Goal: Task Accomplishment & Management: Manage account settings

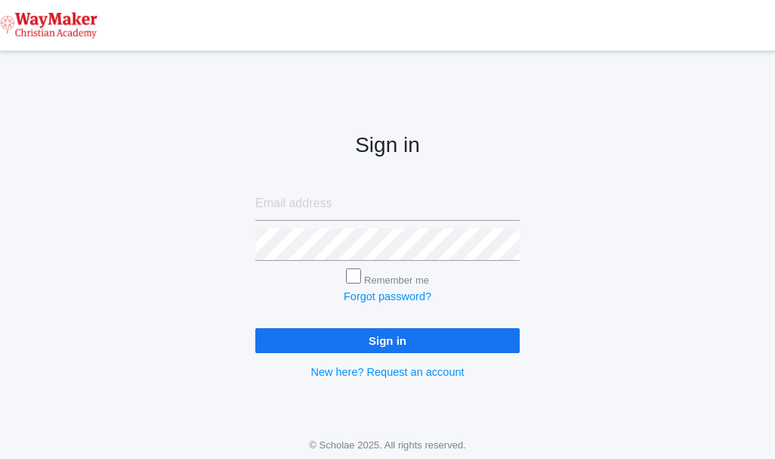
type input "cmarosz@waymakerchristian.com"
click at [422, 339] on input "Sign in" at bounding box center [387, 340] width 265 height 25
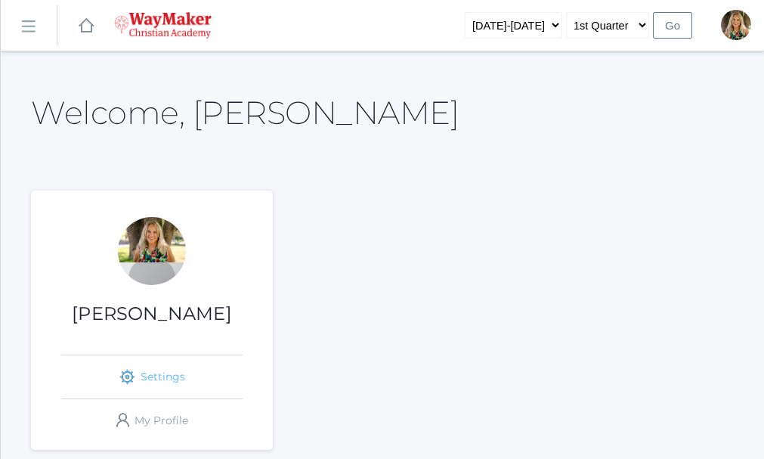
click at [128, 373] on rect at bounding box center [127, 376] width 18 height 18
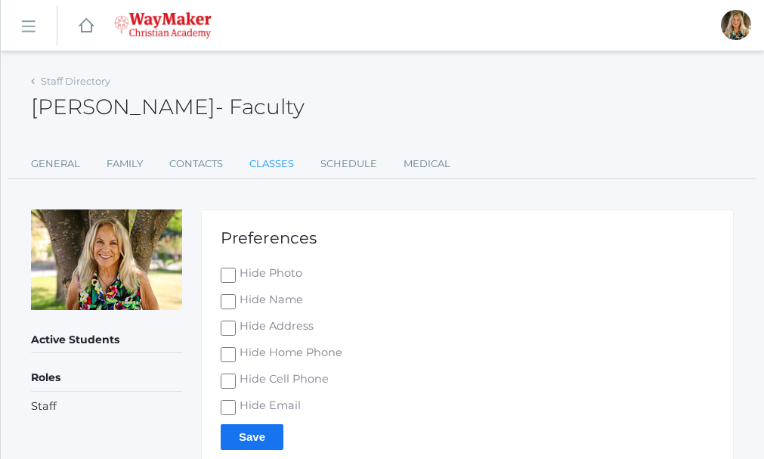
click at [281, 161] on link "Classes" at bounding box center [271, 164] width 45 height 30
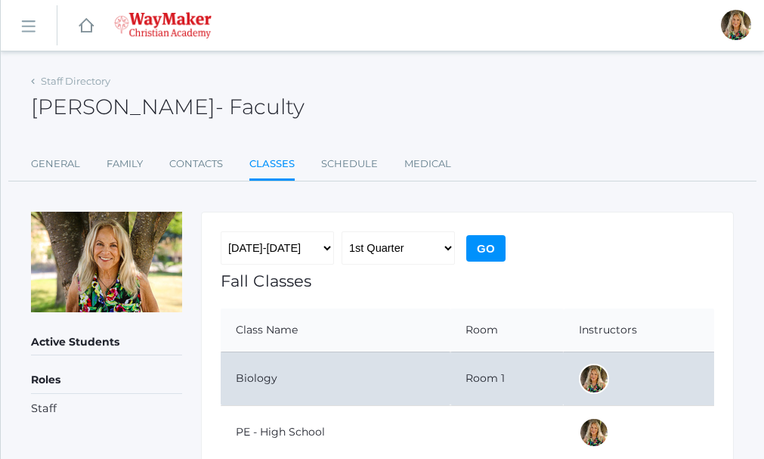
click at [255, 379] on td "Biology" at bounding box center [336, 378] width 230 height 54
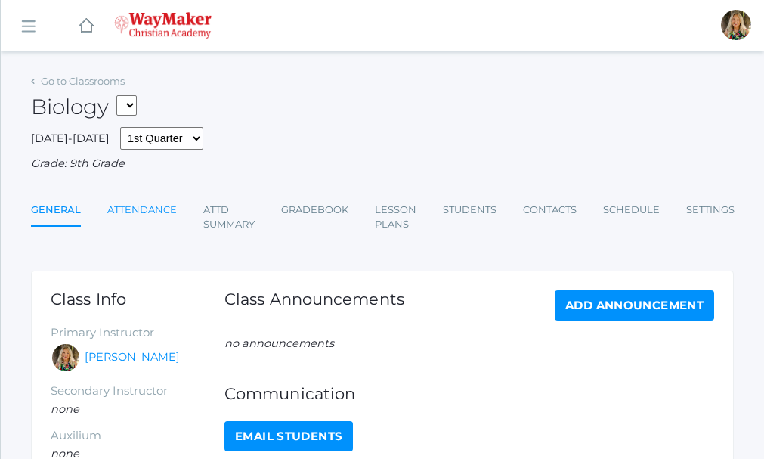
click at [150, 215] on link "Attendance" at bounding box center [142, 210] width 70 height 30
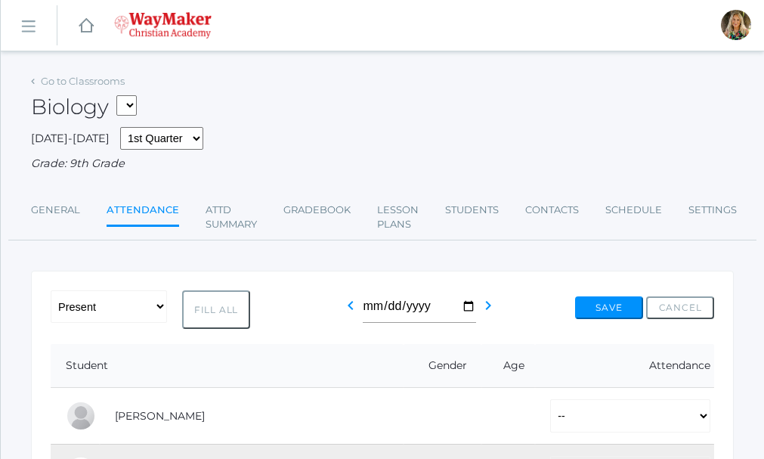
click at [228, 314] on button "Fill All" at bounding box center [216, 309] width 68 height 39
select select "P"
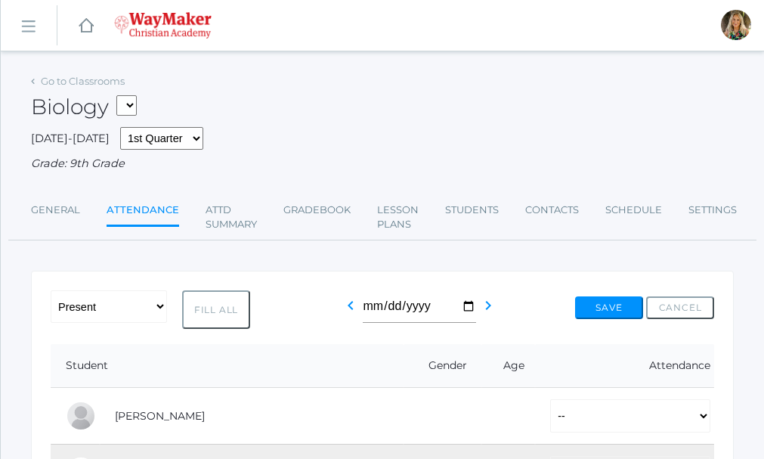
select select "P"
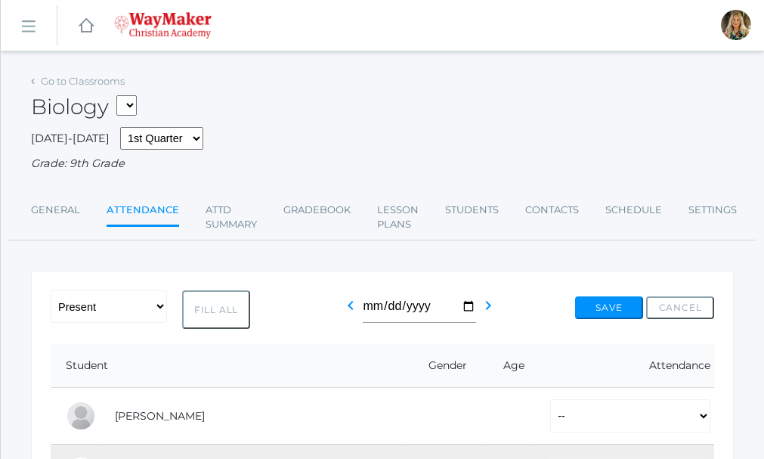
select select "P"
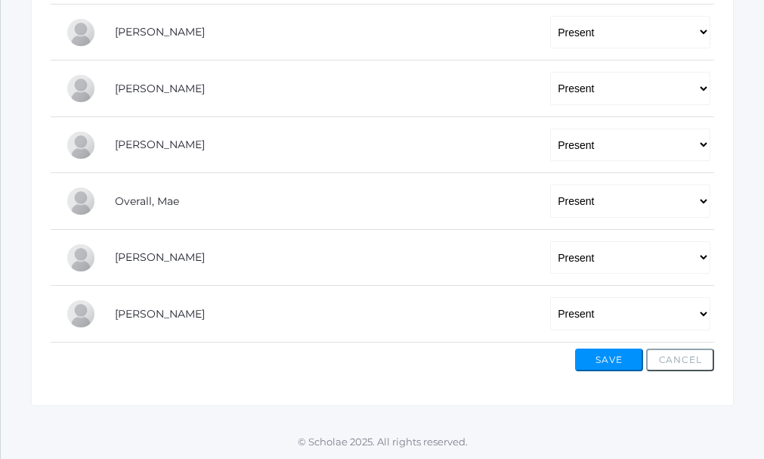
scroll to position [667, 0]
click at [700, 201] on select "-- Present Tardy Excused Tardy Unexcused Absent Excused Absent Unexcused" at bounding box center [630, 200] width 160 height 33
select select "AU"
click at [550, 184] on select "-- Present Tardy Excused Tardy Unexcused Absent Excused Absent Unexcused" at bounding box center [630, 200] width 160 height 33
click at [619, 358] on button "Save" at bounding box center [609, 359] width 68 height 23
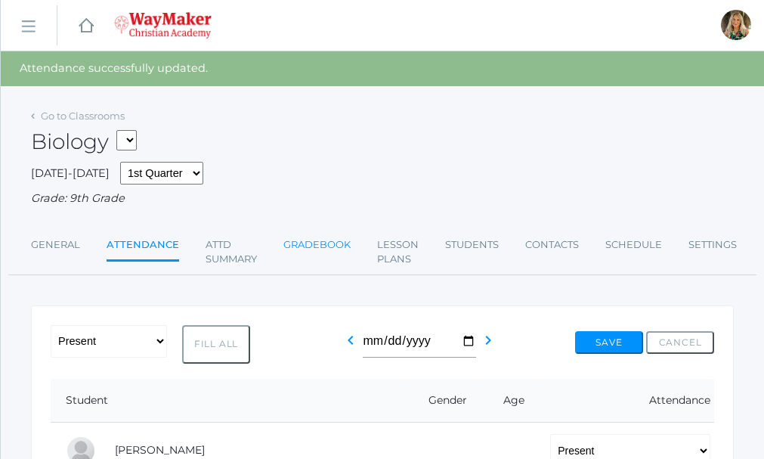
click at [330, 244] on link "Gradebook" at bounding box center [316, 245] width 67 height 30
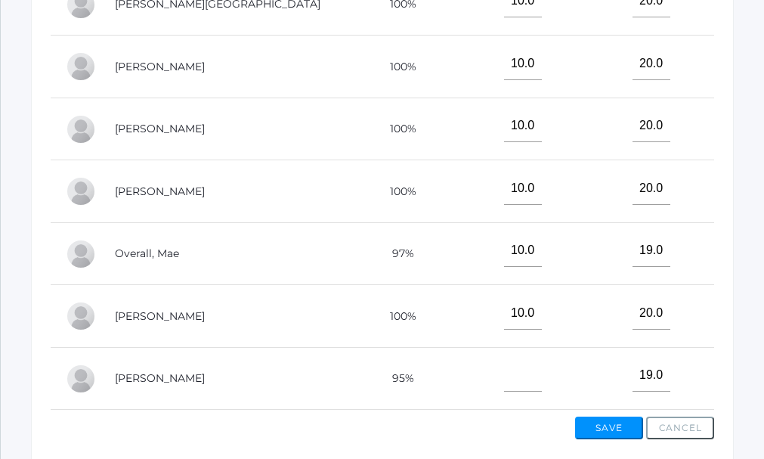
scroll to position [592, 0]
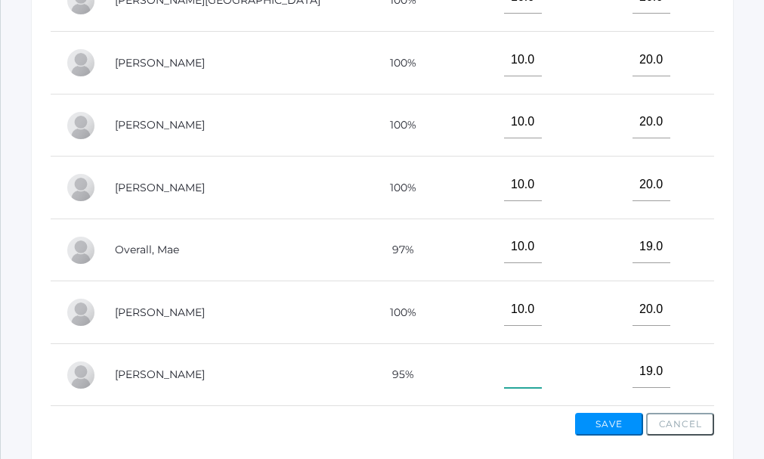
click at [504, 369] on input"] "text" at bounding box center [523, 371] width 38 height 33
type input"] "10"
click at [617, 426] on button "Save" at bounding box center [609, 424] width 68 height 23
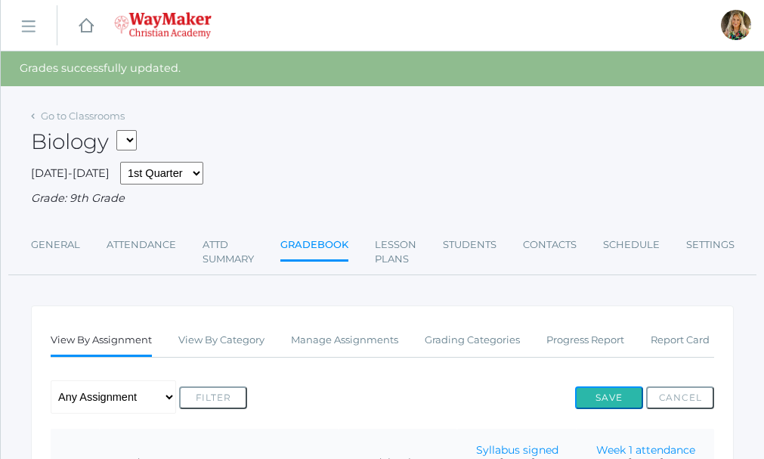
click at [609, 395] on button "Save" at bounding box center [609, 397] width 68 height 23
click at [50, 114] on link "Go to Classrooms" at bounding box center [83, 116] width 84 height 12
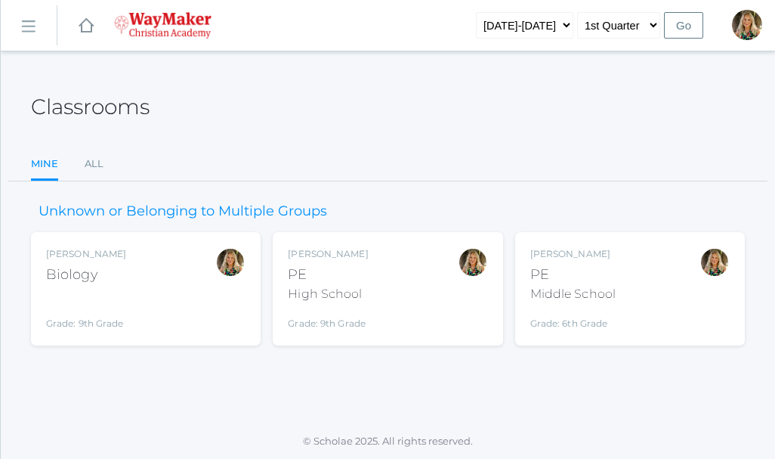
click at [159, 284] on div "[PERSON_NAME] Biology Grade: 9th Grade BIO" at bounding box center [146, 288] width 200 height 83
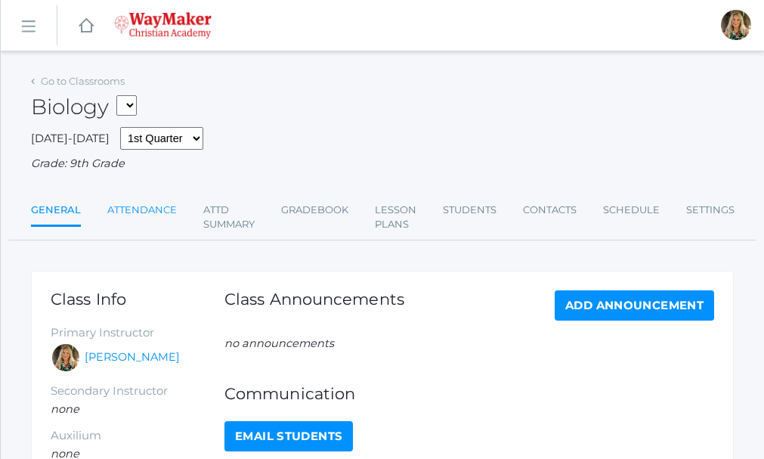
click at [135, 213] on link "Attendance" at bounding box center [142, 210] width 70 height 30
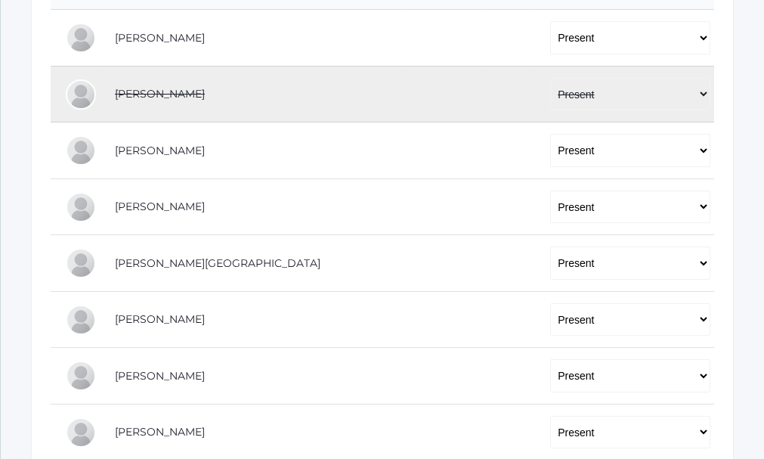
scroll to position [605, 0]
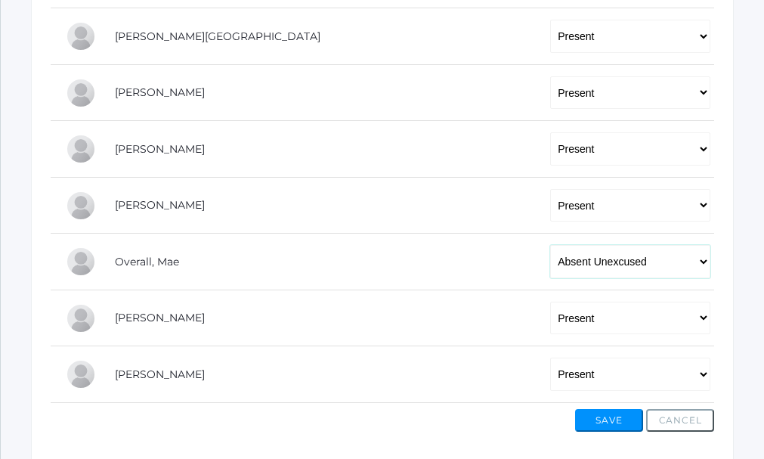
click at [706, 266] on select "-- Present Tardy Excused Tardy Unexcused Absent Excused Absent Unexcused" at bounding box center [630, 261] width 160 height 33
select select "AE"
click at [550, 247] on select "-- Present Tardy Excused Tardy Unexcused Absent Excused Absent Unexcused" at bounding box center [630, 261] width 160 height 33
click at [608, 423] on button "Save" at bounding box center [609, 420] width 68 height 23
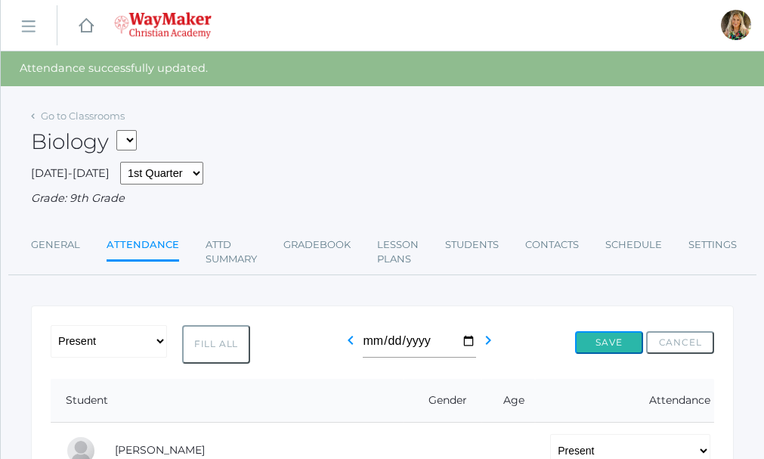
click at [595, 342] on button "Save" at bounding box center [609, 342] width 68 height 23
click at [88, 114] on link "Go to Classrooms" at bounding box center [83, 116] width 84 height 12
